Goal: Connect with others: Participate in discussion

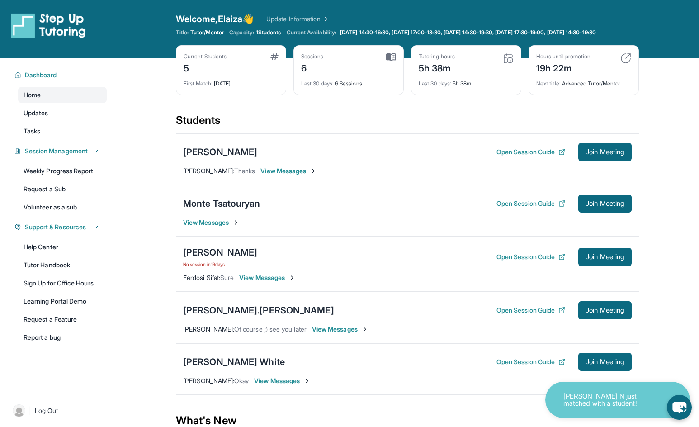
scroll to position [90, 0]
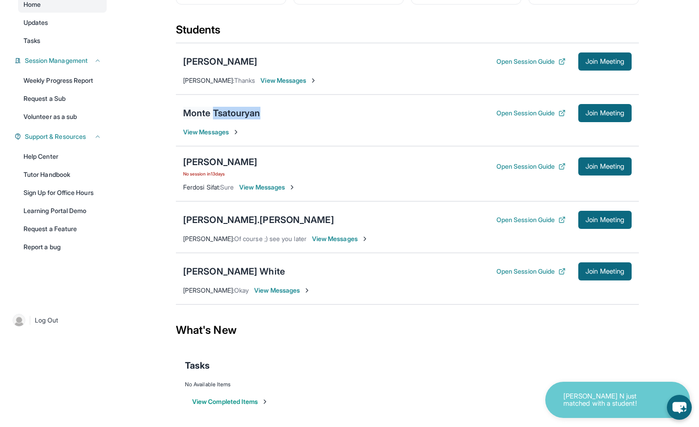
drag, startPoint x: 276, startPoint y: 117, endPoint x: 217, endPoint y: 122, distance: 59.9
click at [215, 121] on div "Monte Tsatouryan Open Session Guide Join Meeting" at bounding box center [407, 113] width 449 height 18
copy div "Tsatouryan"
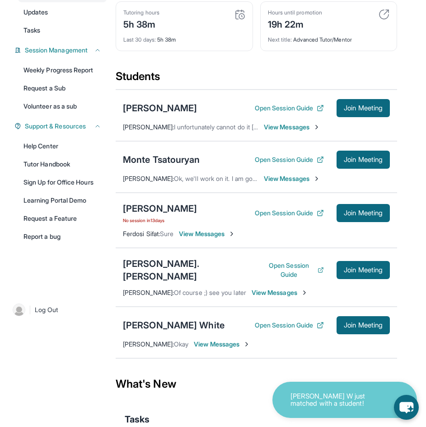
scroll to position [163, 0]
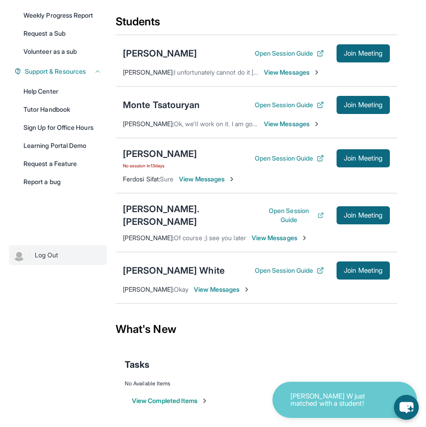
click at [39, 260] on span "Log Out" at bounding box center [47, 255] width 24 height 9
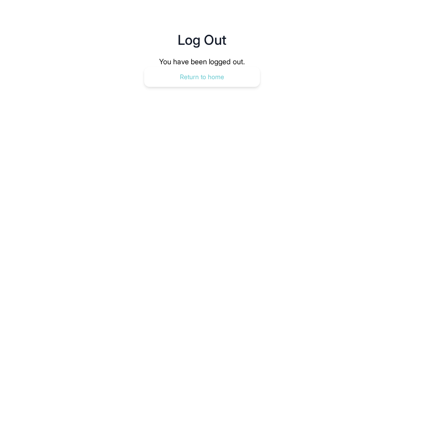
click at [207, 79] on button "Return to home" at bounding box center [202, 77] width 116 height 20
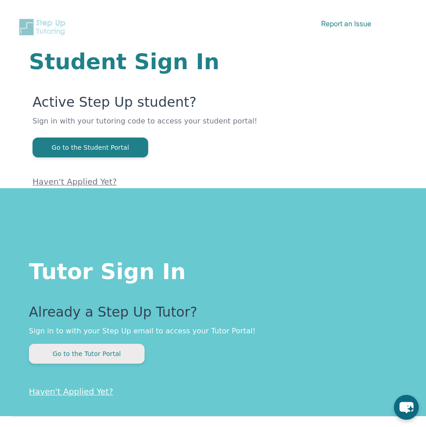
click at [95, 357] on button "Go to the Tutor Portal" at bounding box center [87, 354] width 116 height 20
